Goal: Transaction & Acquisition: Download file/media

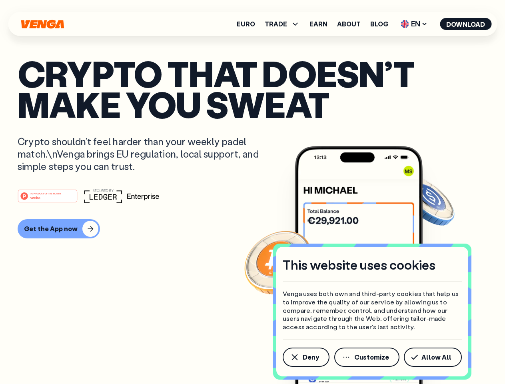
click at [252, 192] on div "#1 PRODUCT OF THE MONTH Web3" at bounding box center [253, 196] width 470 height 14
click at [306, 357] on span "Deny" at bounding box center [311, 357] width 16 height 6
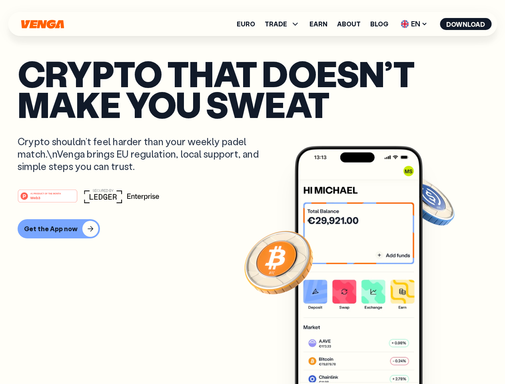
click at [368, 357] on img at bounding box center [359, 280] width 128 height 268
click at [435, 357] on article "Crypto that doesn’t make you sweat Crypto shouldn’t feel harder than your weekl…" at bounding box center [253, 208] width 470 height 300
click at [285, 24] on span "TRADE" at bounding box center [276, 24] width 22 height 6
click at [415, 24] on span "EN" at bounding box center [414, 24] width 32 height 13
click at [466, 24] on button "Download" at bounding box center [466, 24] width 52 height 12
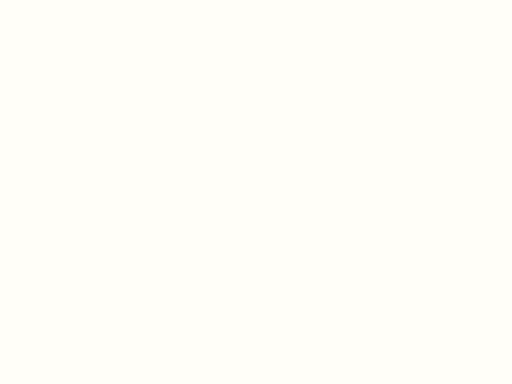
click at [58, 0] on html "This website uses cookies Venga uses both own and third-party cookies that help…" at bounding box center [256, 0] width 512 height 0
click at [49, 0] on html "This website uses cookies Venga uses both own and third-party cookies that help…" at bounding box center [256, 0] width 512 height 0
